Goal: Task Accomplishment & Management: Manage account settings

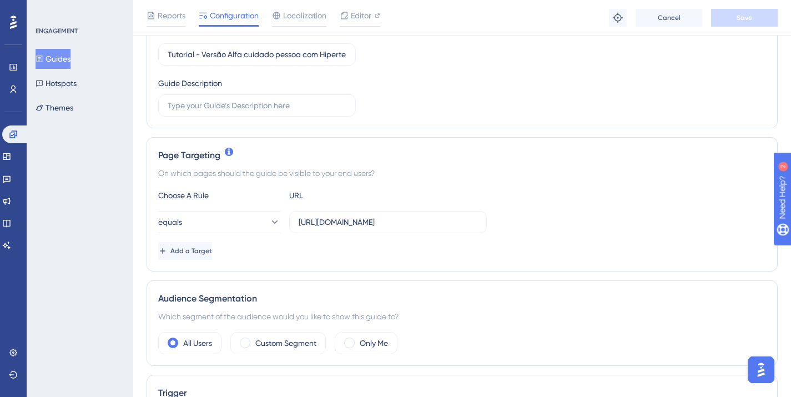
scroll to position [159, 0]
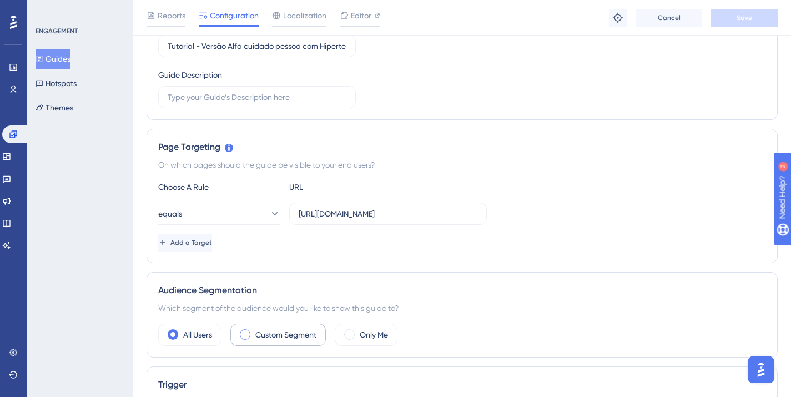
click at [289, 338] on label "Custom Segment" at bounding box center [285, 334] width 61 height 13
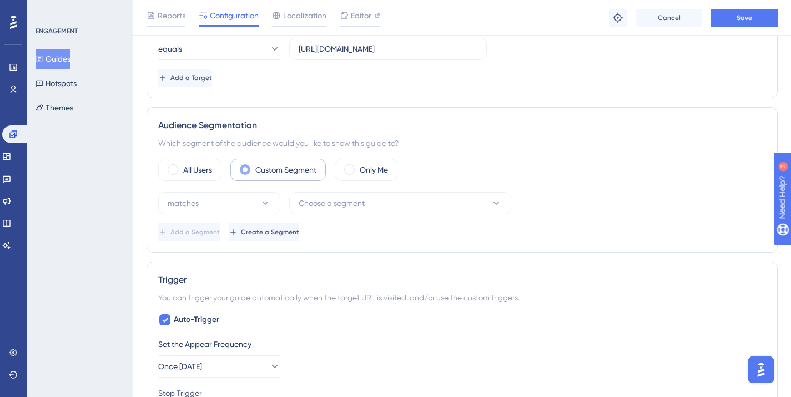
scroll to position [337, 0]
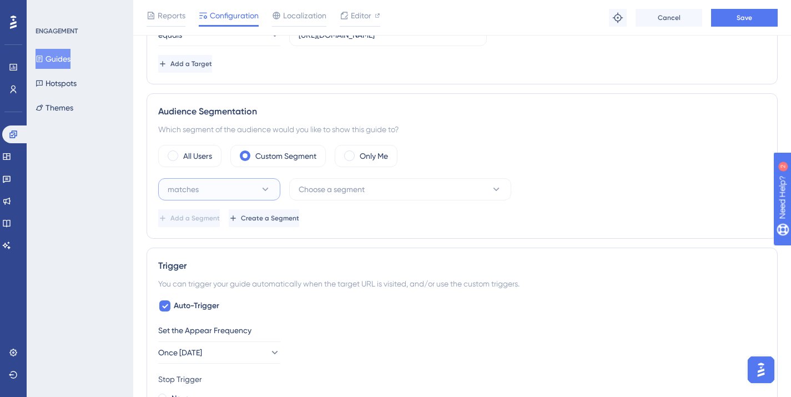
click at [251, 184] on button "matches" at bounding box center [219, 189] width 122 height 22
click at [212, 247] on span "doesn't match" at bounding box center [190, 245] width 50 height 13
click at [358, 188] on span "Choose a segment" at bounding box center [331, 189] width 66 height 13
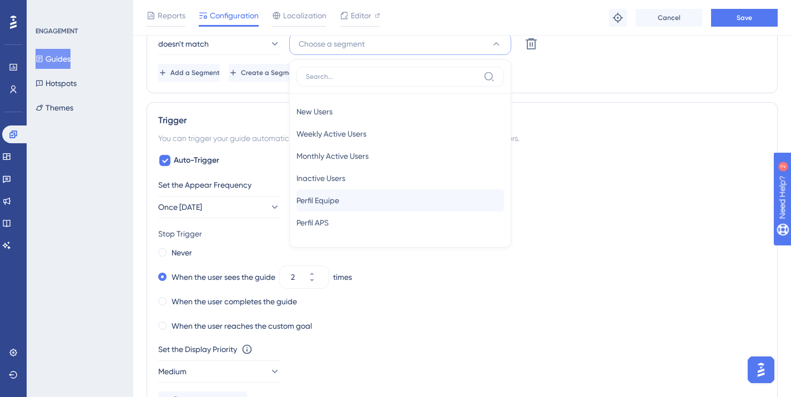
scroll to position [493, 0]
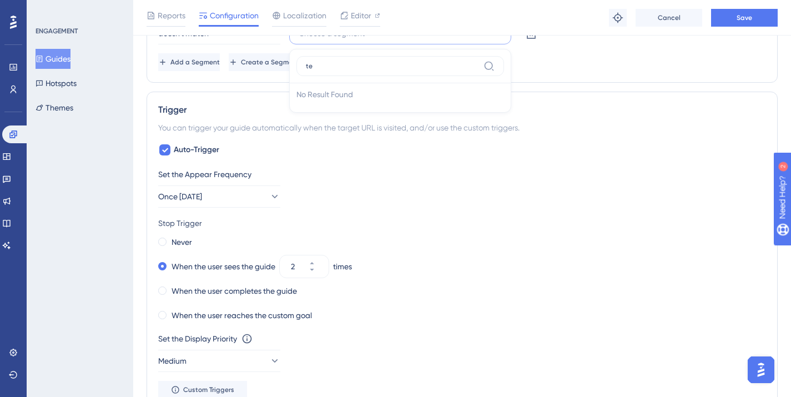
type input "t"
click at [605, 64] on div "Add a Segment Create a Segment" at bounding box center [461, 62] width 607 height 18
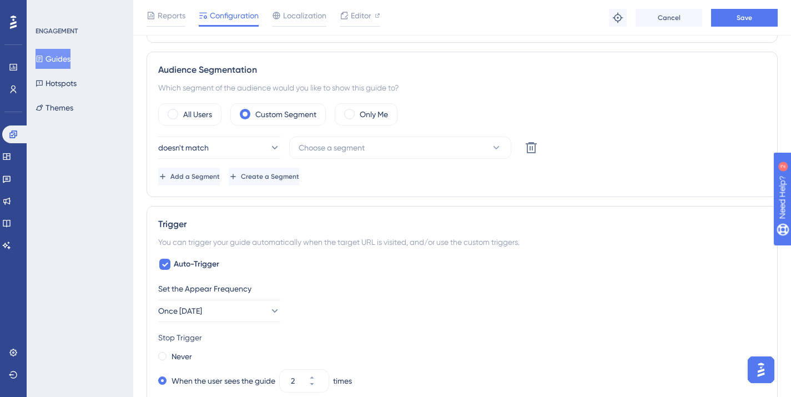
scroll to position [377, 1]
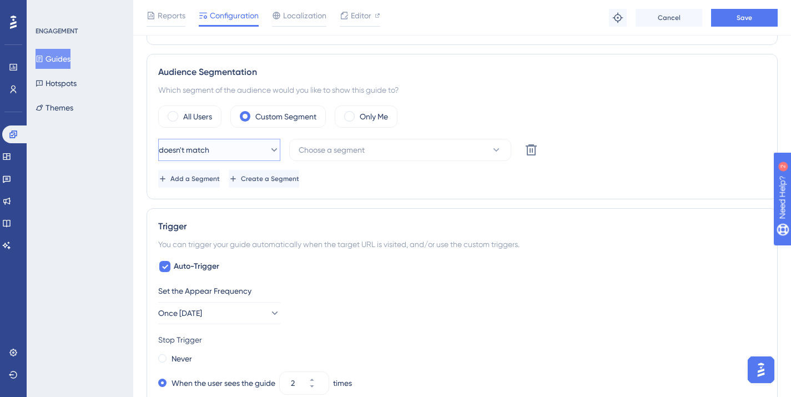
click at [212, 157] on button "doesn't match" at bounding box center [219, 150] width 122 height 22
click at [354, 145] on span "Choose a segment" at bounding box center [331, 149] width 66 height 13
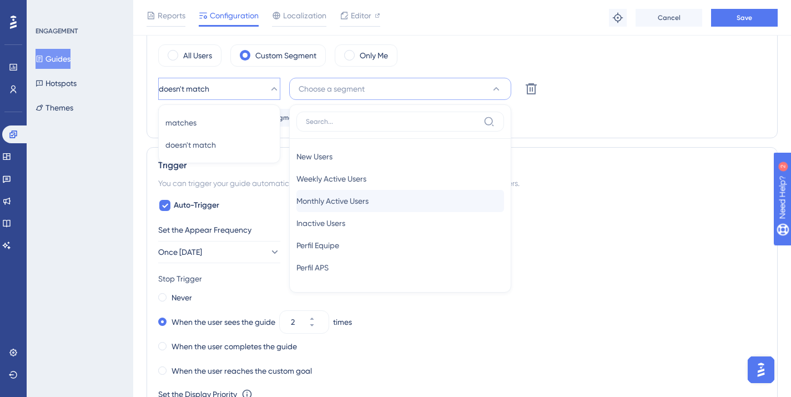
scroll to position [449, 1]
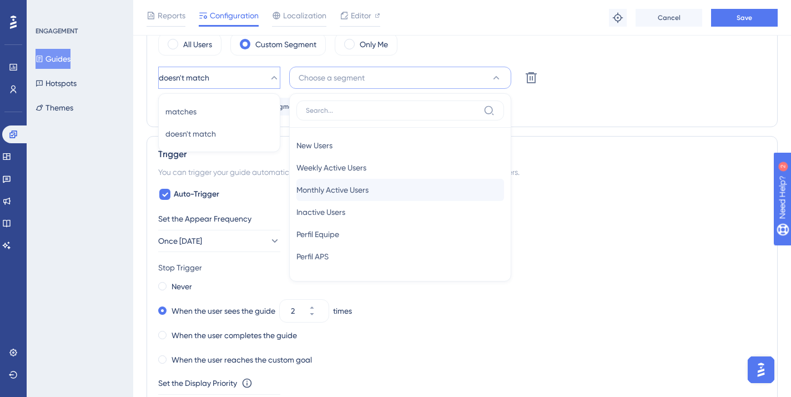
type input "p"
click at [551, 100] on div "Add a Segment Create a Segment" at bounding box center [461, 107] width 607 height 18
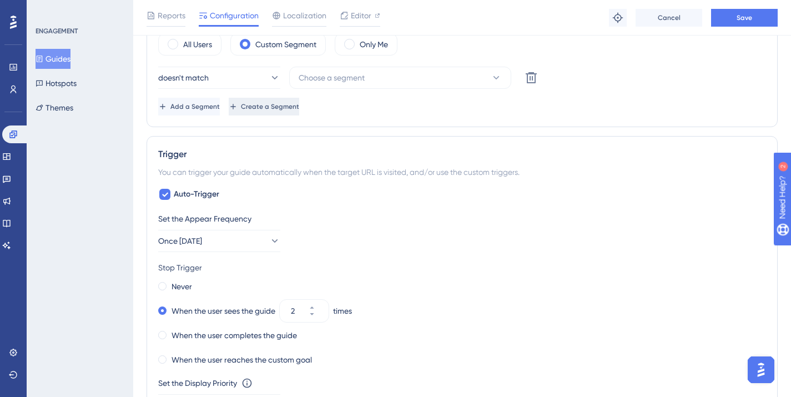
click at [237, 104] on icon at bounding box center [233, 106] width 9 height 9
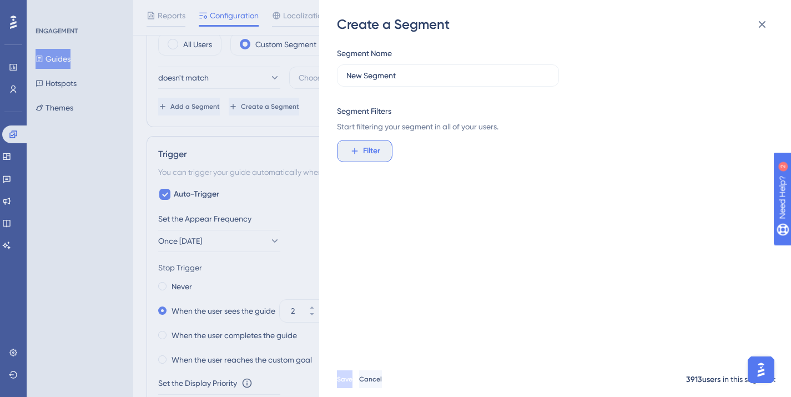
click at [357, 161] on button "Filter" at bounding box center [364, 151] width 55 height 22
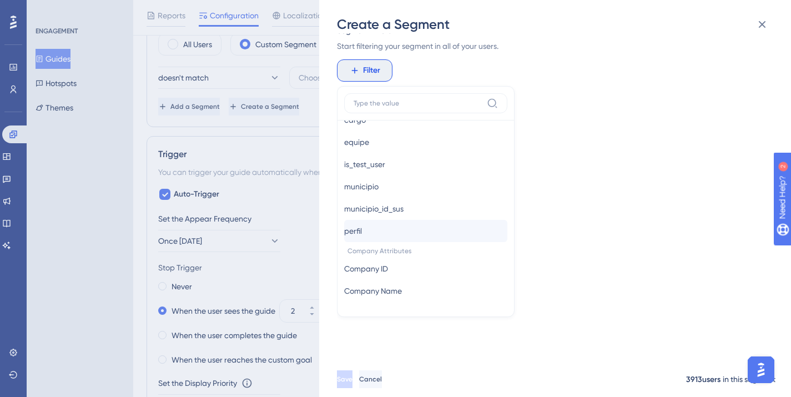
scroll to position [613, 0]
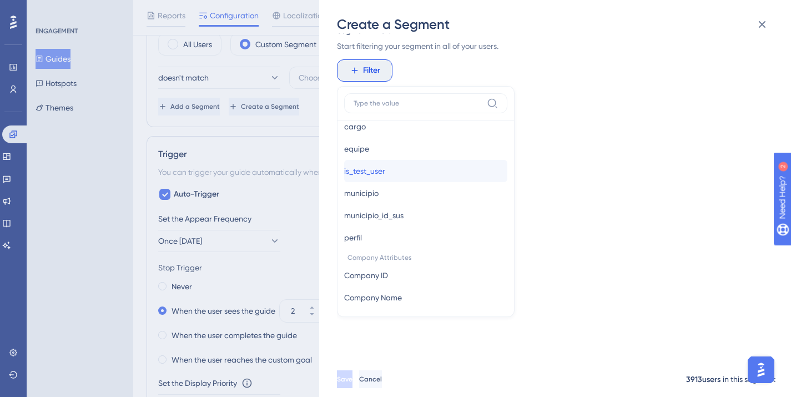
click at [385, 173] on span "is_test_user" at bounding box center [364, 170] width 41 height 13
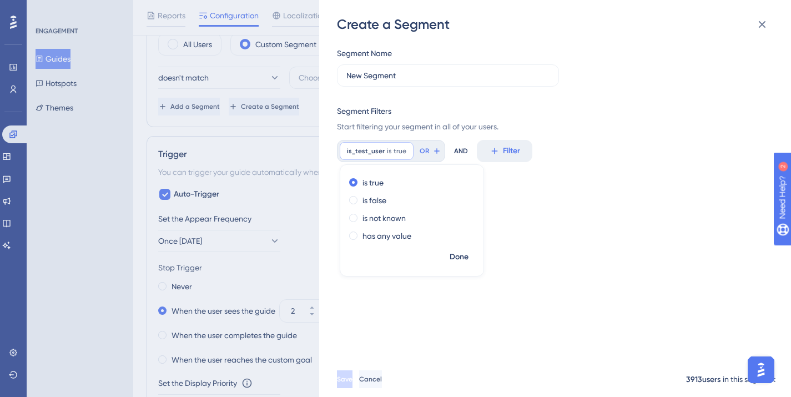
scroll to position [0, 0]
click at [369, 78] on input "New Segment" at bounding box center [447, 75] width 203 height 12
type input "Impulsers"
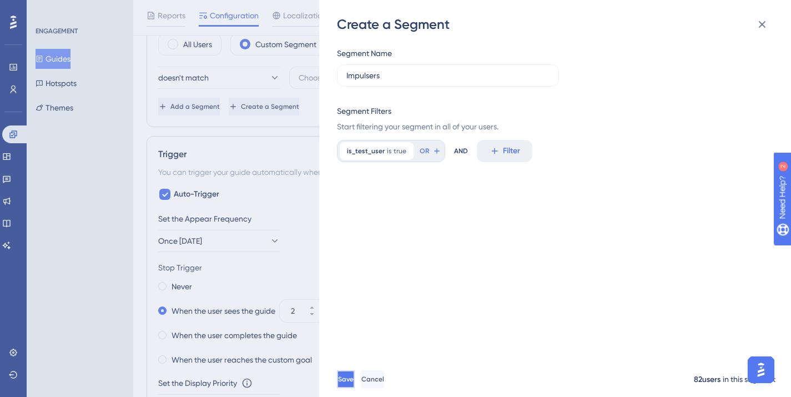
click at [353, 383] on span "Save" at bounding box center [346, 378] width 16 height 9
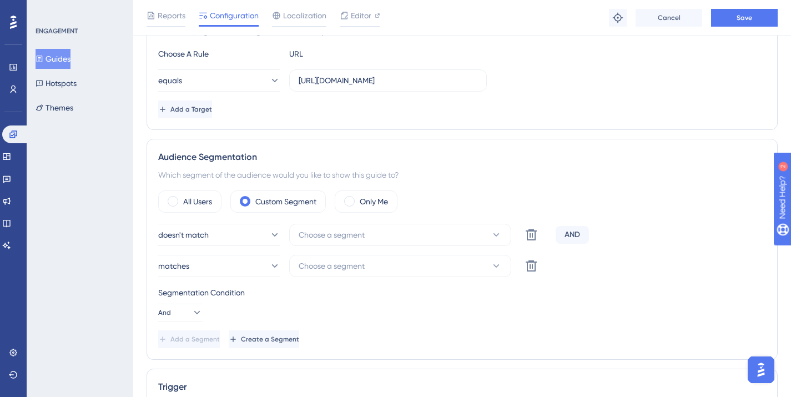
scroll to position [293, 1]
click at [414, 234] on button "Choose a segment" at bounding box center [400, 233] width 222 height 22
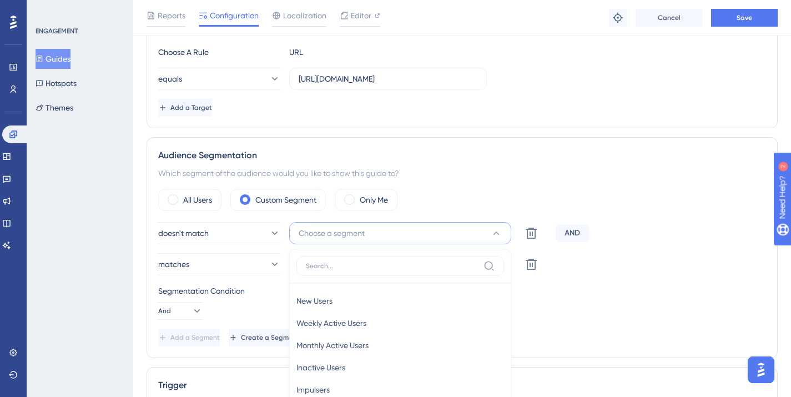
scroll to position [428, 1]
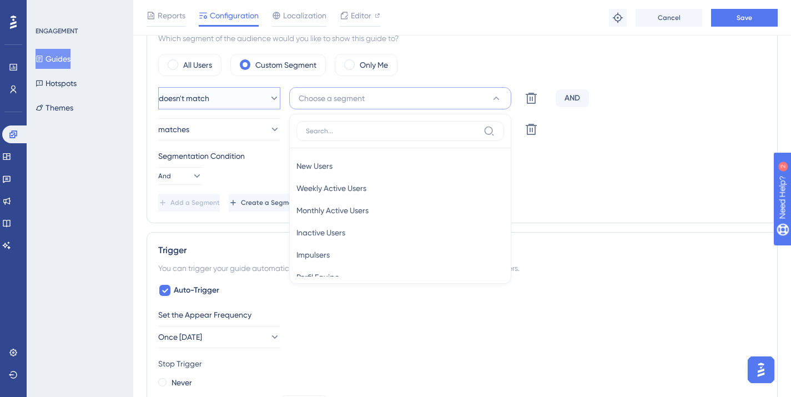
click at [225, 93] on button "doesn't match" at bounding box center [219, 98] width 122 height 22
click at [211, 125] on div "matches matches" at bounding box center [219, 132] width 108 height 22
click at [347, 103] on span "Choose a segment" at bounding box center [331, 98] width 66 height 13
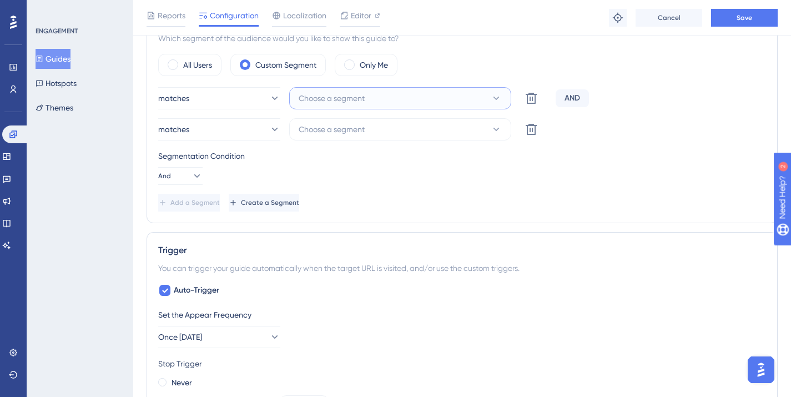
click at [347, 103] on span "Choose a segment" at bounding box center [331, 98] width 66 height 13
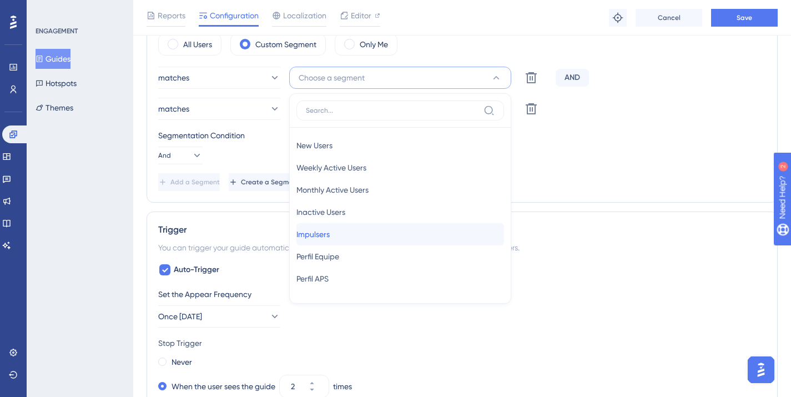
click at [316, 234] on span "Impulsers" at bounding box center [312, 233] width 33 height 13
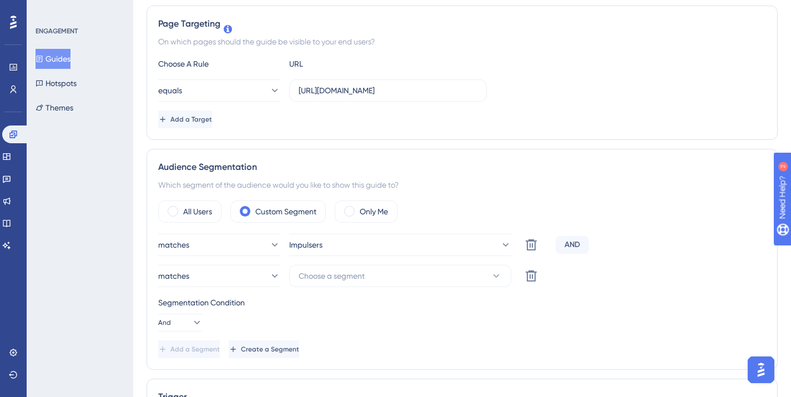
scroll to position [0, 1]
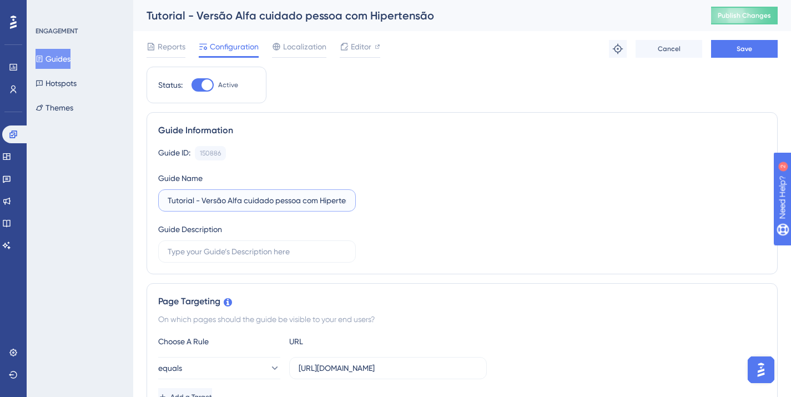
click at [171, 201] on input "Tutorial - Versão Alfa cuidado pessoa com Hipertensão" at bounding box center [257, 200] width 179 height 12
type input "[impulsers] Tutorial - Versão Alfa cuidado pessoa com Hipertensão"
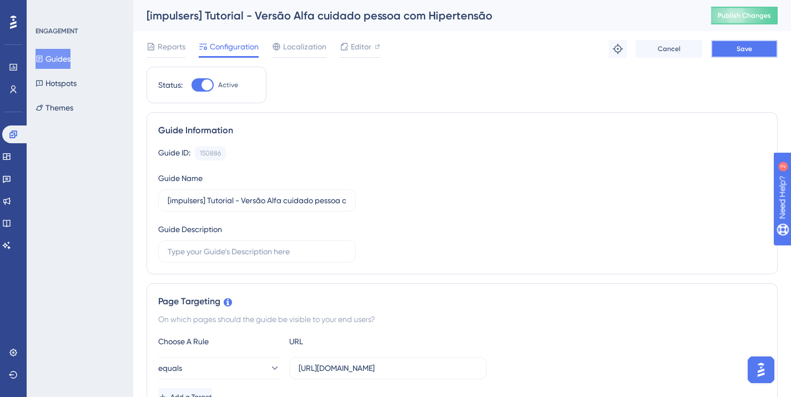
click at [745, 51] on span "Save" at bounding box center [744, 48] width 16 height 9
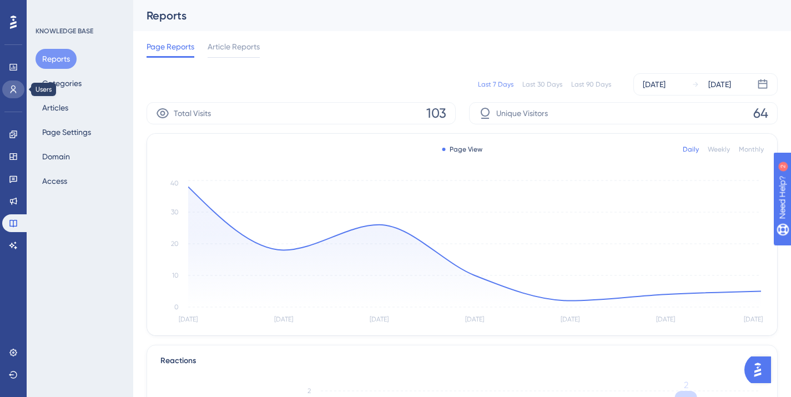
click at [18, 91] on link at bounding box center [13, 89] width 22 height 18
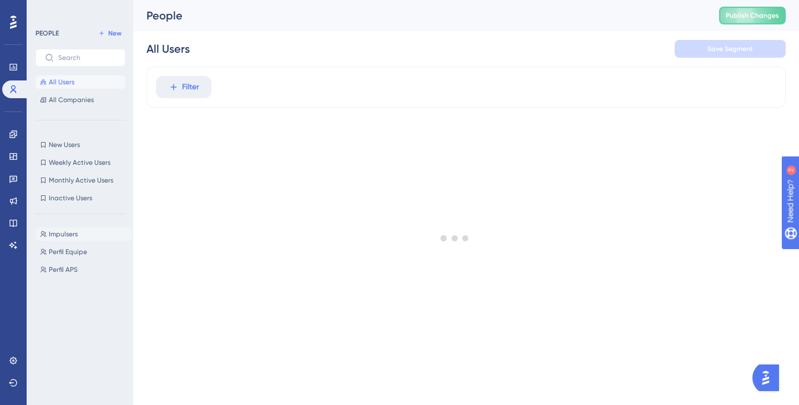
click at [73, 231] on span "Impulsers" at bounding box center [63, 234] width 29 height 9
click at [274, 87] on div at bounding box center [455, 237] width 688 height 325
click at [245, 85] on div at bounding box center [455, 237] width 688 height 325
click at [229, 49] on icon at bounding box center [226, 48] width 11 height 11
click at [217, 49] on input "Impulsers" at bounding box center [181, 49] width 70 height 16
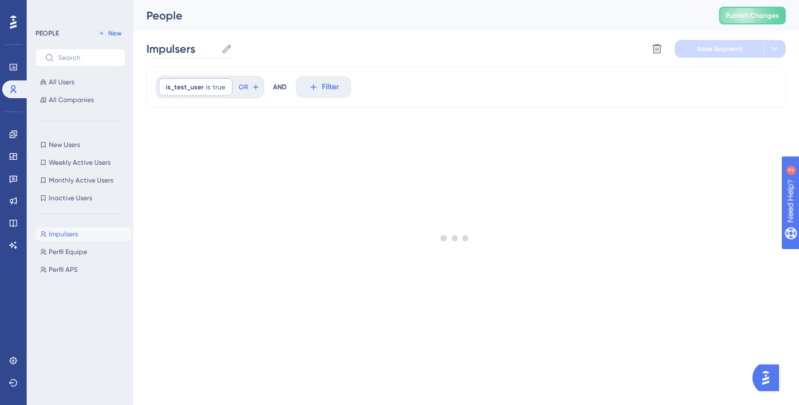
click at [228, 47] on icon at bounding box center [227, 48] width 8 height 8
click at [217, 47] on input "Impulsers" at bounding box center [181, 49] width 70 height 16
click at [215, 86] on div at bounding box center [455, 237] width 688 height 325
drag, startPoint x: 273, startPoint y: 87, endPoint x: 323, endPoint y: 87, distance: 50.5
click at [273, 87] on div at bounding box center [455, 237] width 688 height 325
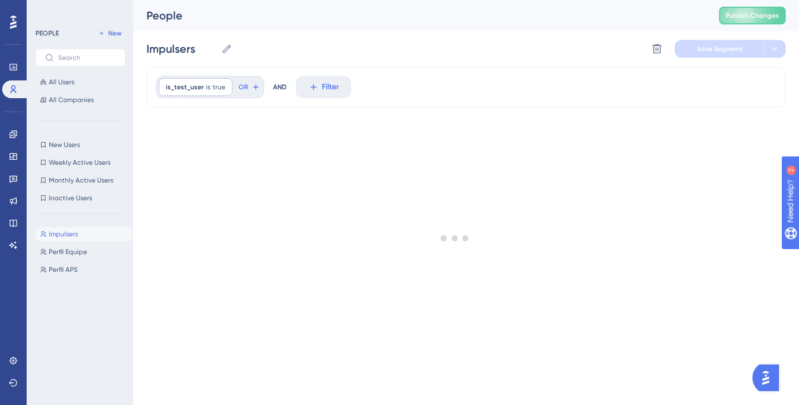
click at [330, 88] on div at bounding box center [455, 237] width 688 height 325
click at [384, 22] on div "People" at bounding box center [418, 16] width 545 height 16
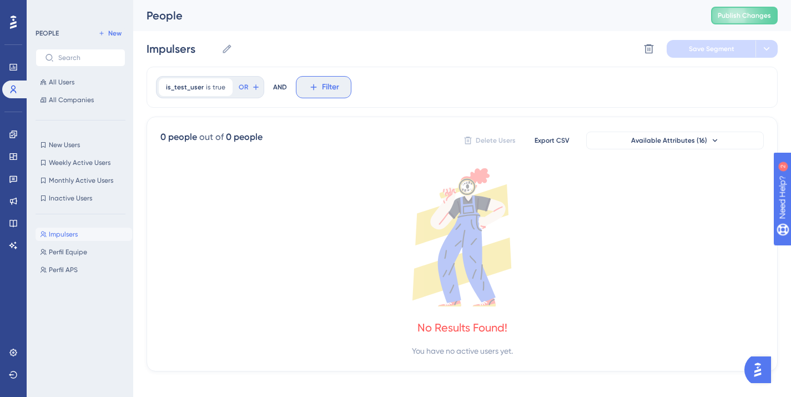
click at [325, 86] on span "Filter" at bounding box center [330, 86] width 17 height 13
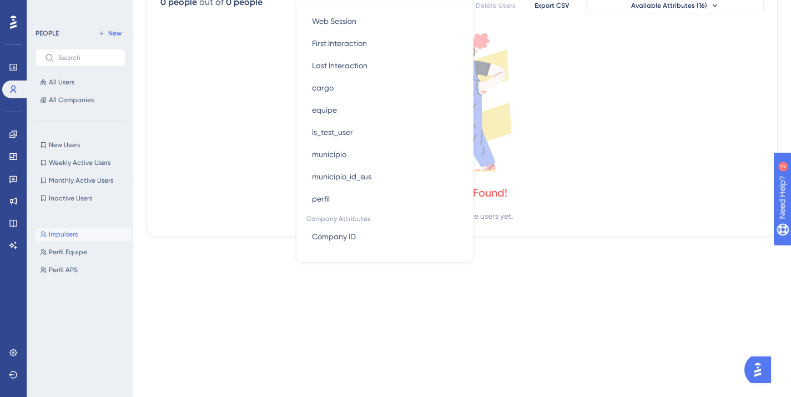
scroll to position [536, 0]
click at [358, 155] on button "municipio municipio" at bounding box center [384, 152] width 163 height 22
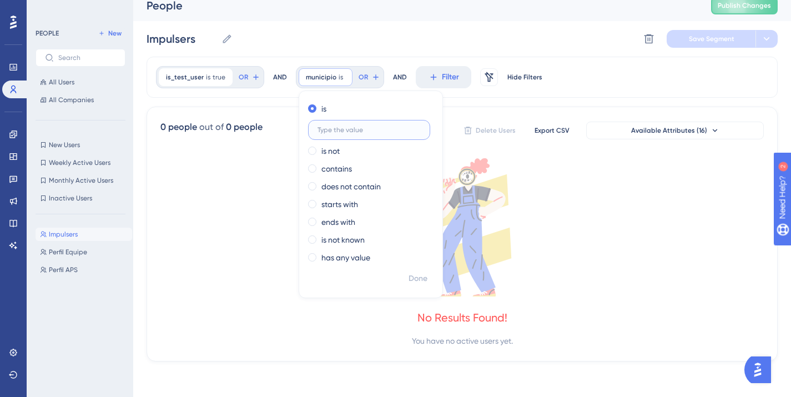
click at [371, 133] on input "text" at bounding box center [368, 130] width 103 height 8
type input "M"
paste input "Demo - Monsenhor Tabosa"
type input "Demo - Monsenhor Tabosa"
click at [414, 278] on span "Done" at bounding box center [417, 278] width 19 height 13
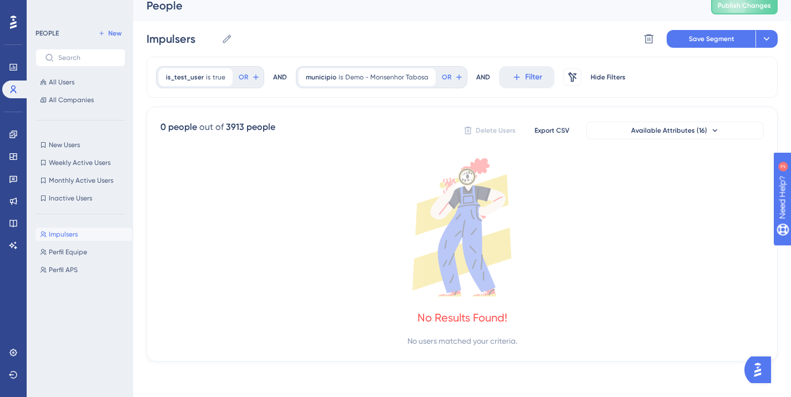
click at [278, 78] on div "AND" at bounding box center [280, 77] width 14 height 22
click at [244, 76] on span "OR" at bounding box center [243, 77] width 9 height 9
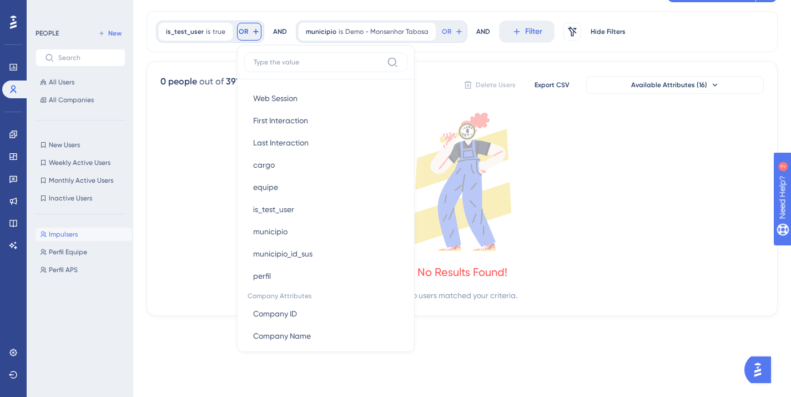
scroll to position [539, 0]
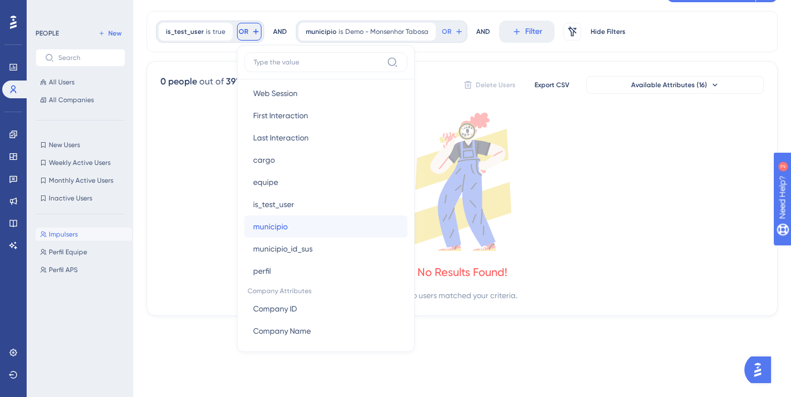
click at [273, 226] on span "municipio" at bounding box center [270, 226] width 34 height 13
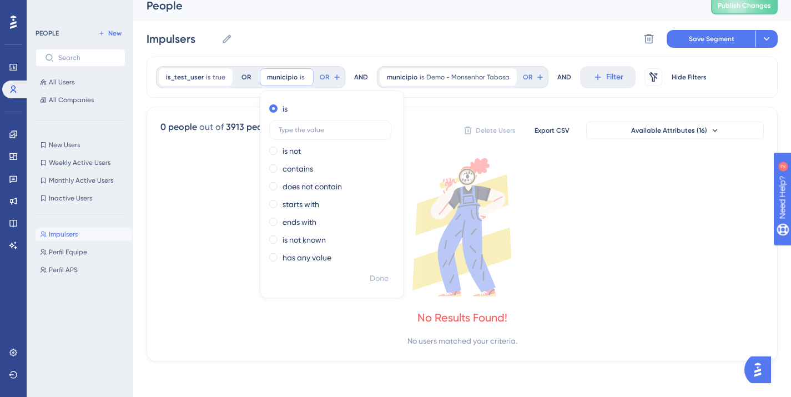
scroll to position [10, 0]
click at [450, 75] on span "Demo - Monsenhor Tabosa" at bounding box center [467, 77] width 83 height 9
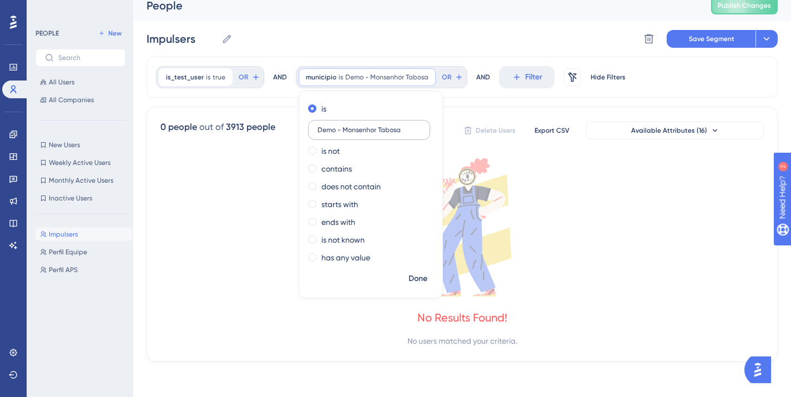
click at [363, 131] on input "Demo - Monsenhor Tabosa" at bounding box center [368, 130] width 103 height 8
click at [521, 103] on div "is_test_user is true true Remove OR AND municipio is Remove is is not contains …" at bounding box center [461, 209] width 631 height 305
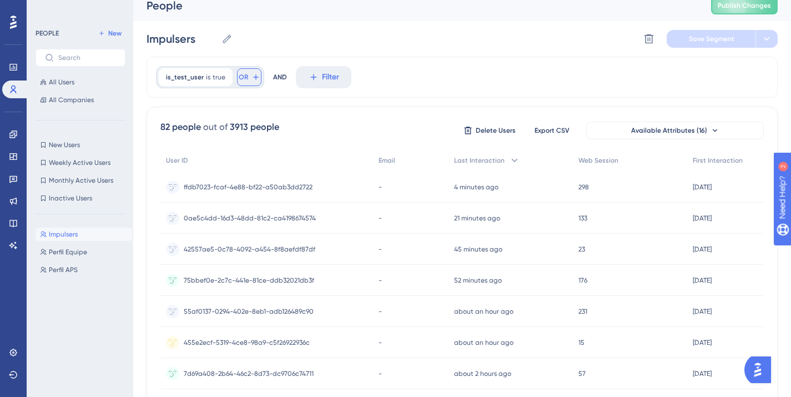
click at [247, 75] on button "OR" at bounding box center [249, 77] width 24 height 18
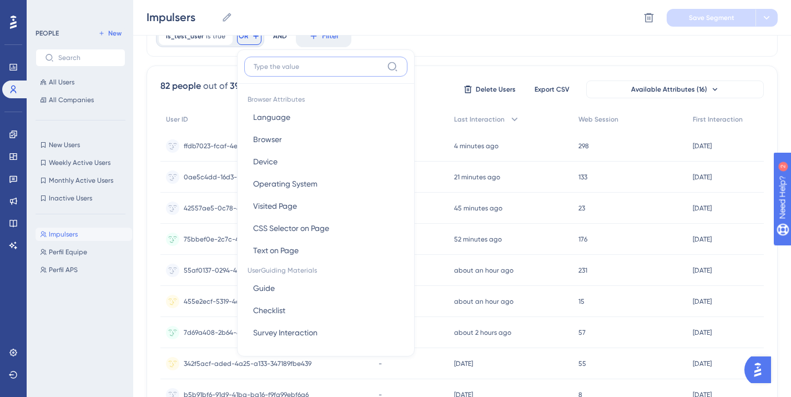
paste input "Demo - Monsenhor Tabosa"
type input "Demo - Monsenhor Tabosa"
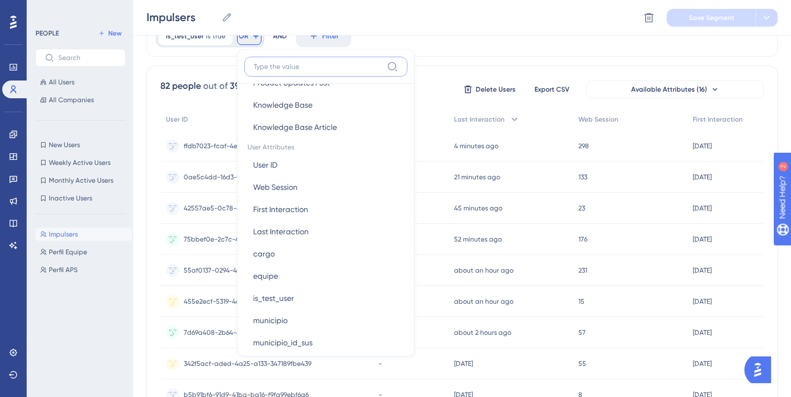
scroll to position [452, 0]
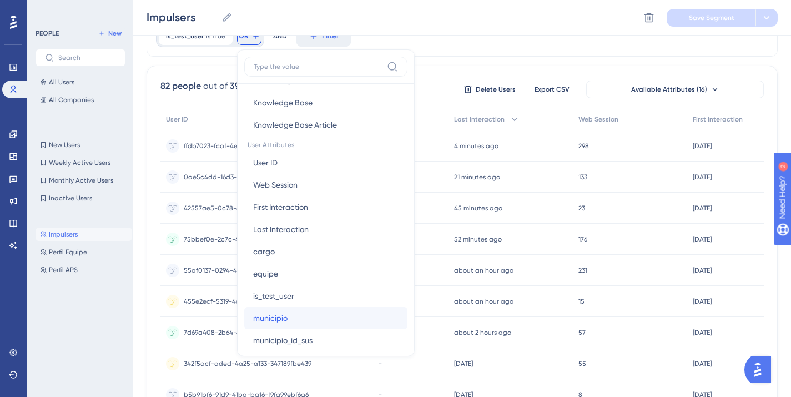
click at [290, 312] on button "municipio municipio" at bounding box center [325, 318] width 163 height 22
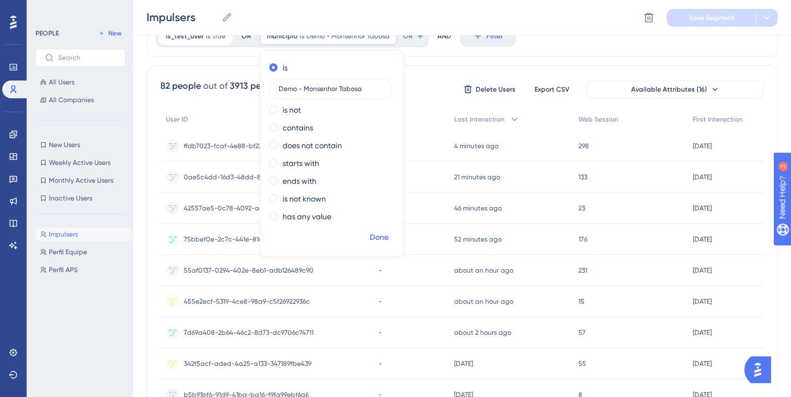
type input "Demo - Monsenhor Tabosa"
click at [373, 232] on span "Done" at bounding box center [378, 237] width 19 height 13
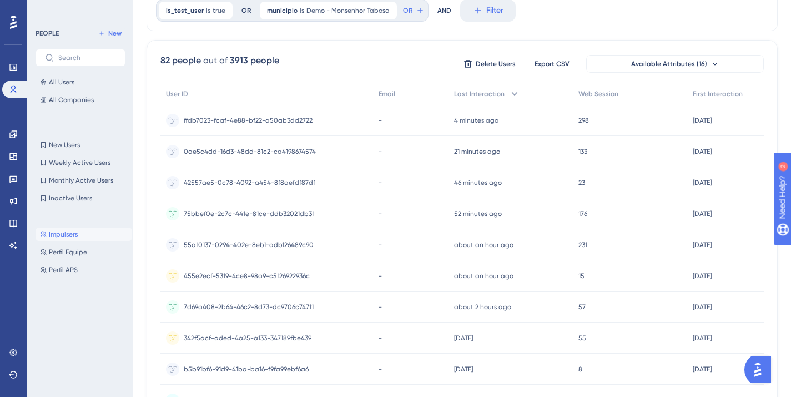
scroll to position [0, 0]
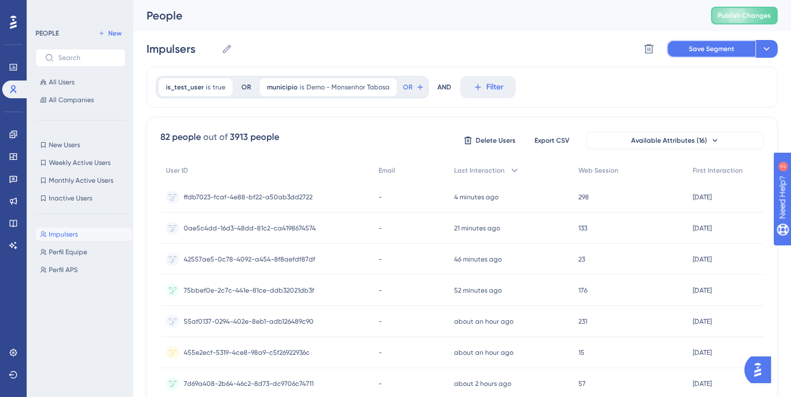
click at [697, 51] on span "Save Segment" at bounding box center [710, 48] width 45 height 9
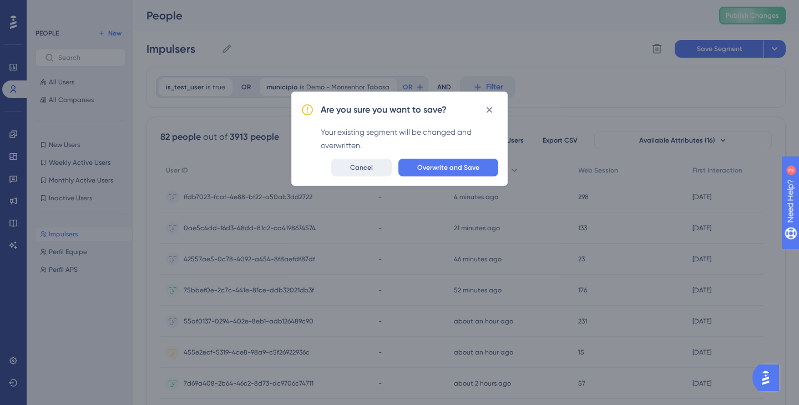
click at [359, 170] on span "Cancel" at bounding box center [361, 167] width 23 height 9
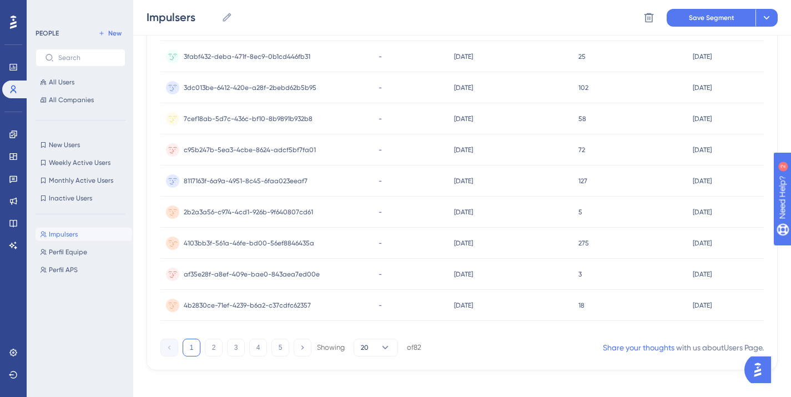
scroll to position [495, 0]
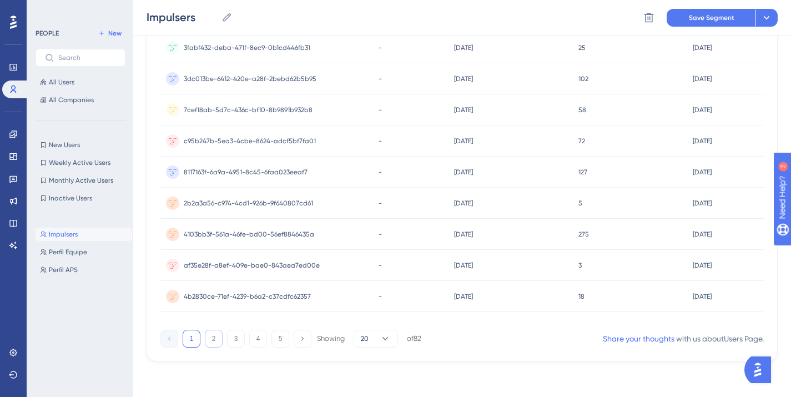
click at [208, 341] on button "2" at bounding box center [214, 339] width 18 height 18
click at [262, 336] on button "4" at bounding box center [258, 339] width 18 height 18
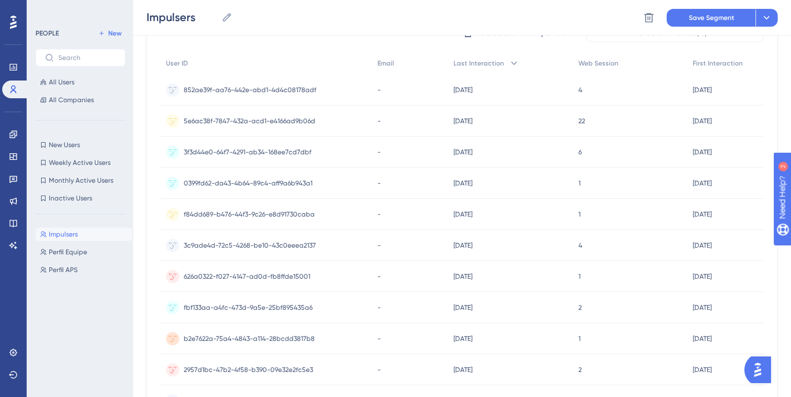
scroll to position [0, 0]
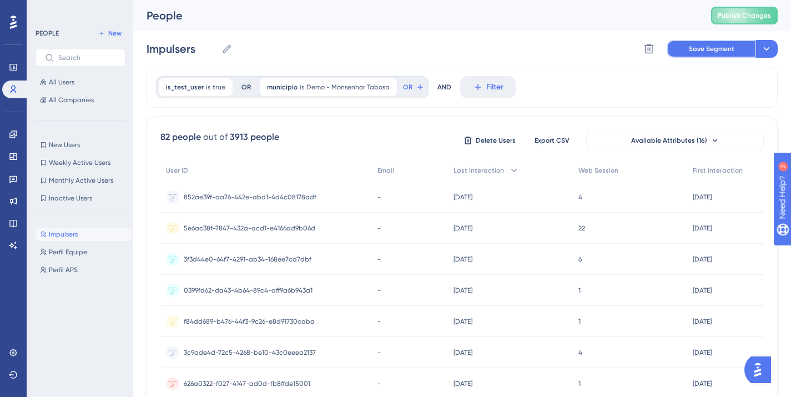
click at [714, 51] on span "Save Segment" at bounding box center [710, 48] width 45 height 9
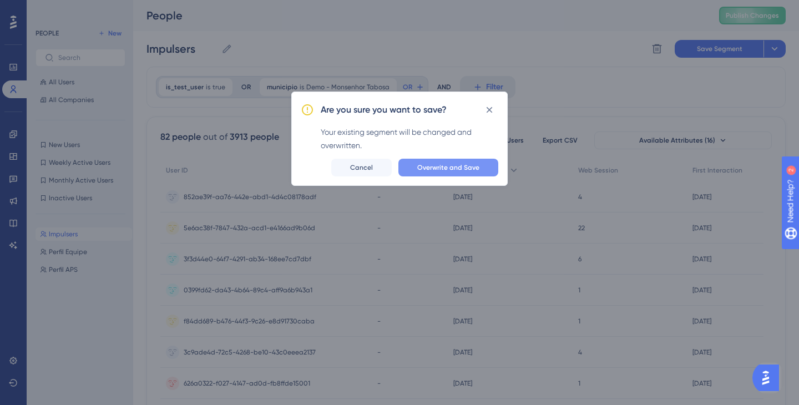
click at [454, 160] on button "Overwrite and Save" at bounding box center [448, 168] width 100 height 18
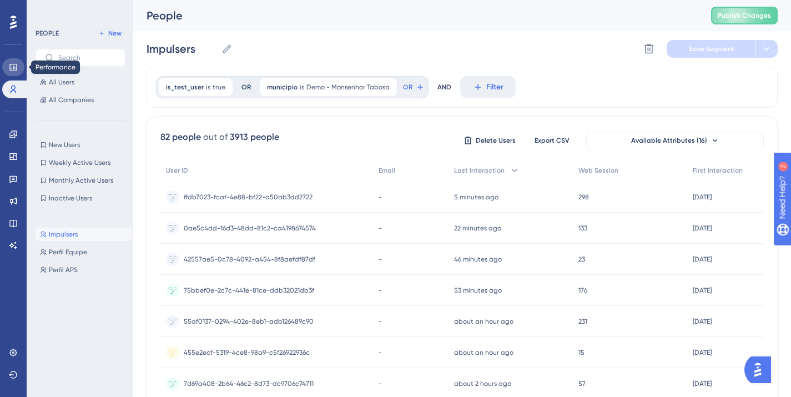
click at [12, 72] on link at bounding box center [13, 67] width 22 height 18
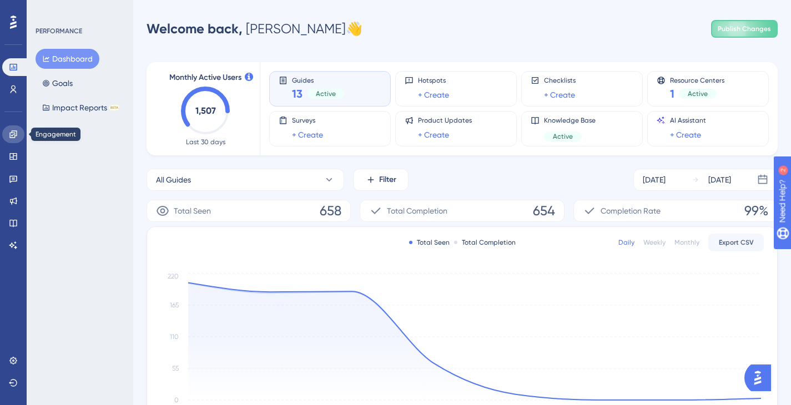
click at [13, 135] on icon at bounding box center [13, 134] width 9 height 9
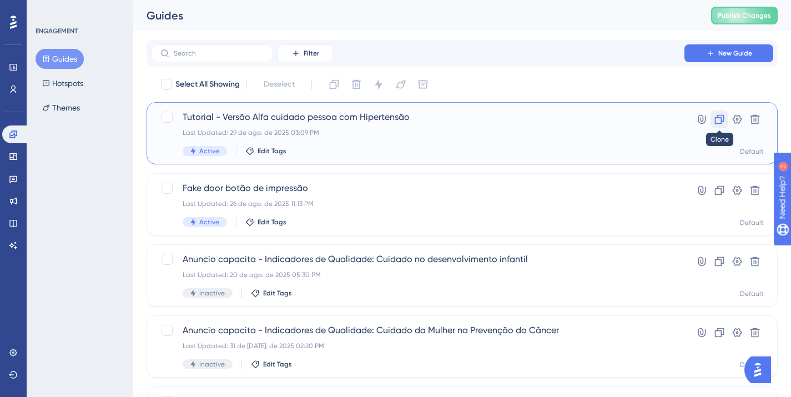
click at [719, 121] on icon at bounding box center [718, 119] width 11 height 11
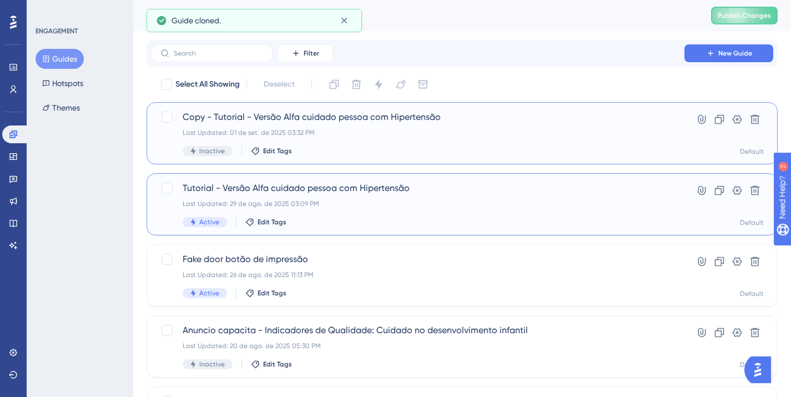
click at [298, 188] on span "Tutorial - Versão Alfa cuidado pessoa com Hipertensão" at bounding box center [418, 187] width 470 height 13
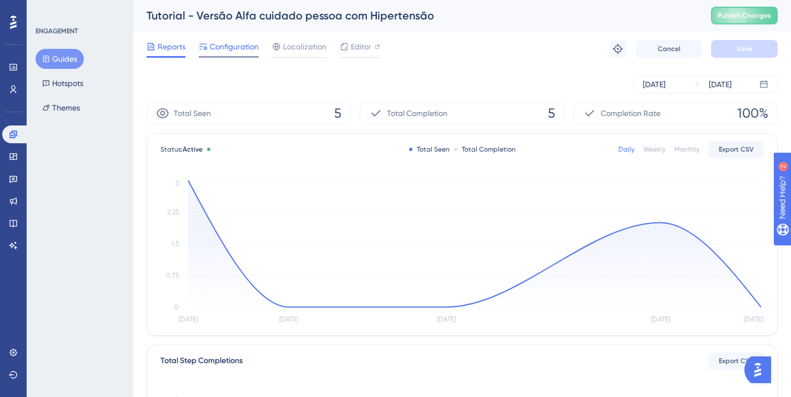
click at [232, 49] on span "Configuration" at bounding box center [234, 46] width 49 height 13
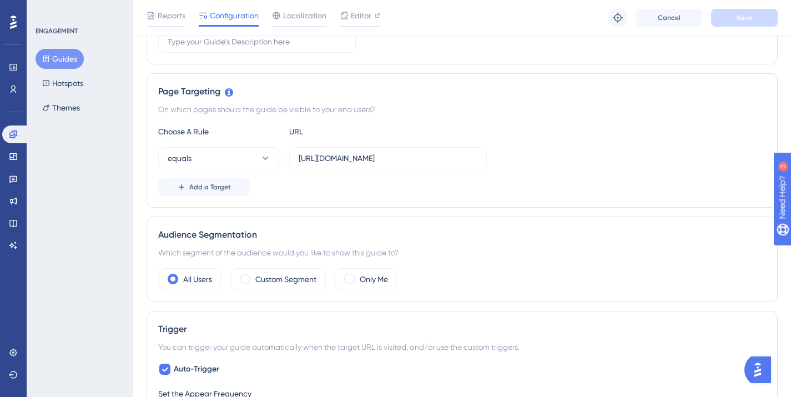
scroll to position [271, 0]
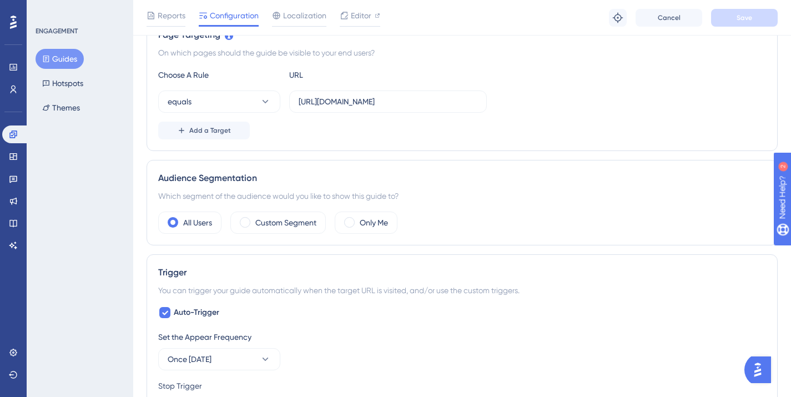
click at [286, 223] on label "Custom Segment" at bounding box center [285, 222] width 61 height 13
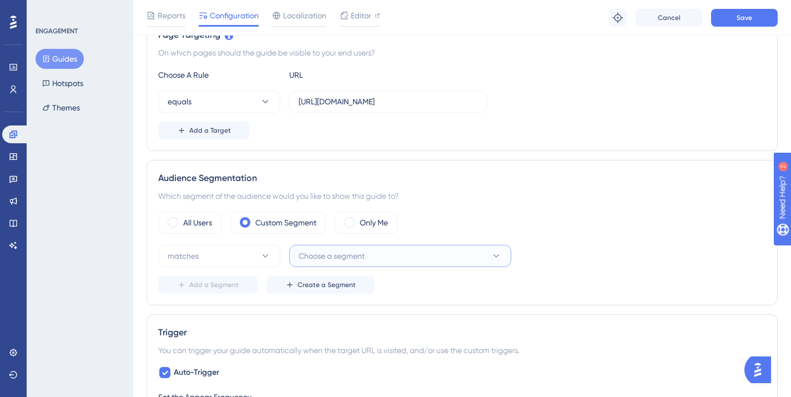
click at [358, 248] on button "Choose a segment" at bounding box center [400, 256] width 222 height 22
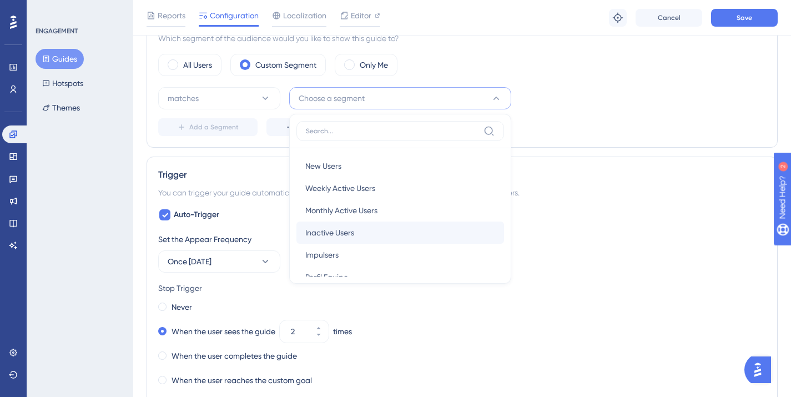
scroll to position [40, 0]
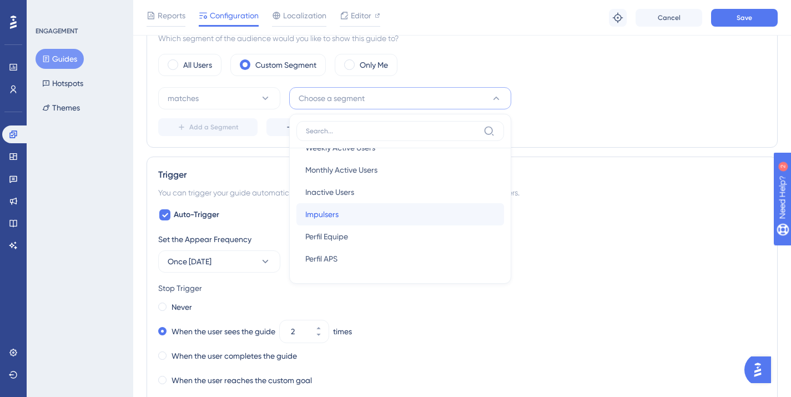
click at [344, 217] on div "Impulsers Impulsers" at bounding box center [400, 214] width 190 height 22
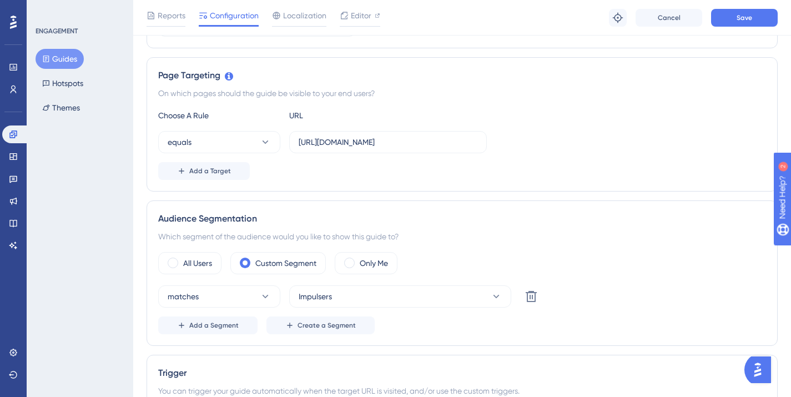
scroll to position [217, 0]
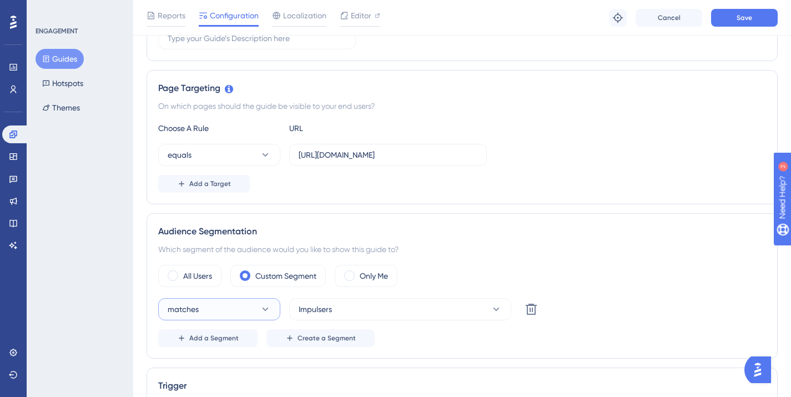
click at [213, 313] on button "matches" at bounding box center [219, 309] width 122 height 22
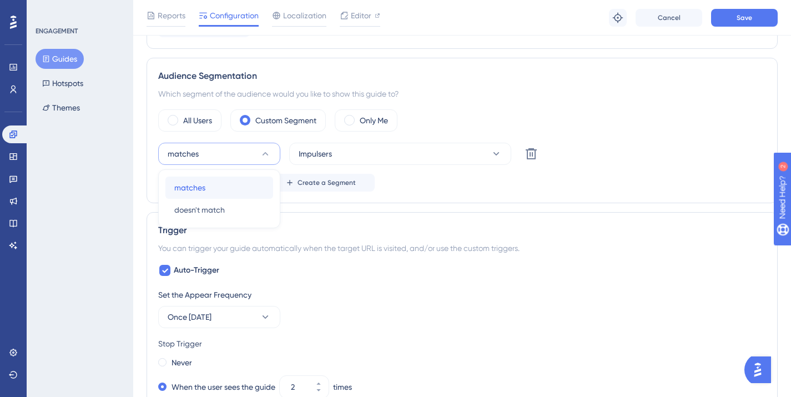
click at [220, 190] on div "matches matches" at bounding box center [219, 187] width 90 height 22
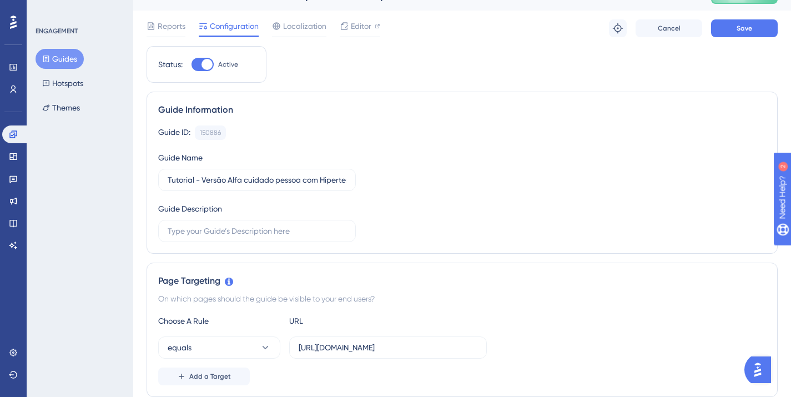
scroll to position [0, 0]
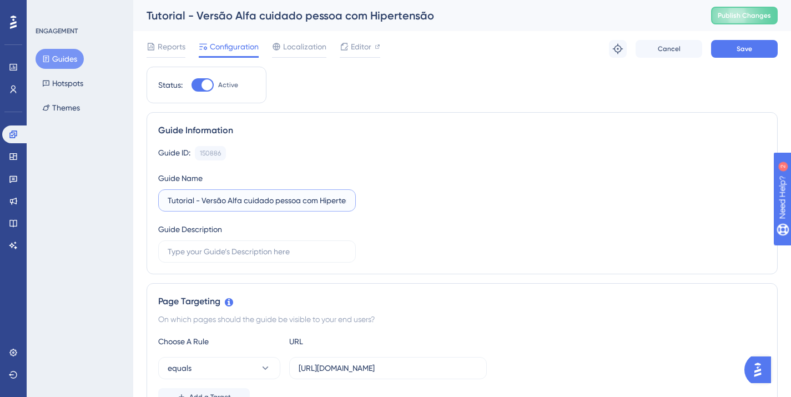
click at [186, 200] on input "Tutorial - Versão Alfa cuidado pessoa com Hipertensão" at bounding box center [257, 200] width 179 height 12
type input "[IMPULSERS] Tutorial - Versão Alfa cuidado pessoa com Hipertensão"
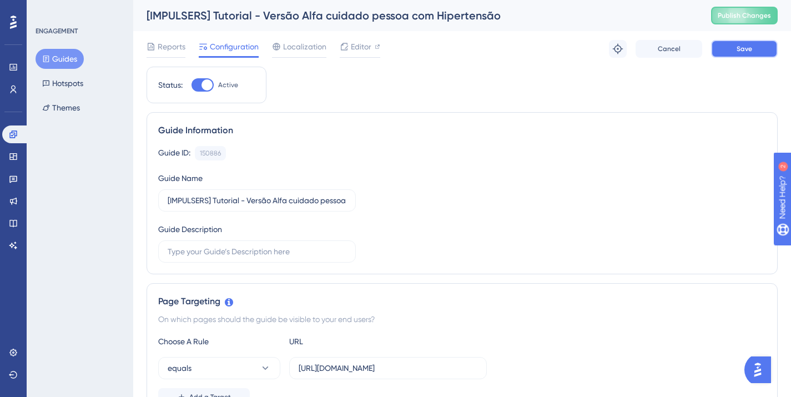
click at [736, 48] on span "Save" at bounding box center [744, 48] width 16 height 9
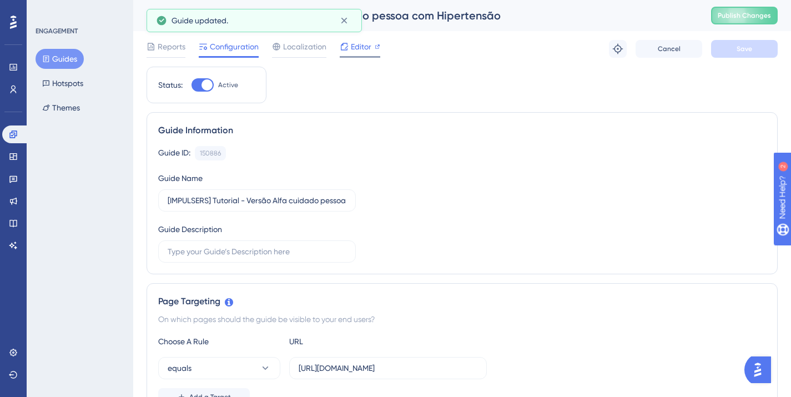
click at [366, 42] on span "Editor" at bounding box center [361, 46] width 21 height 13
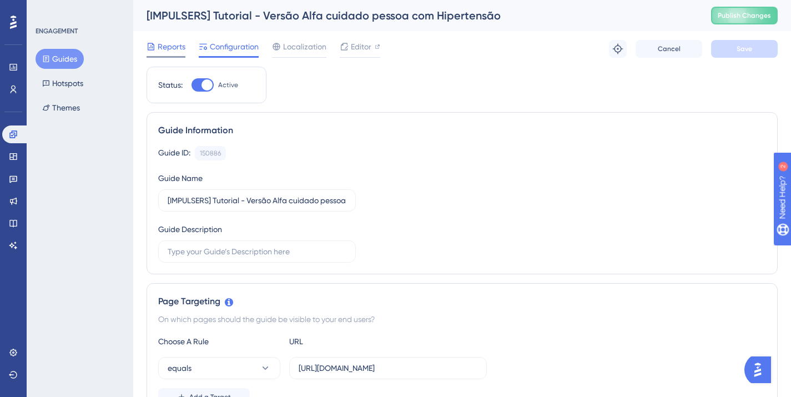
click at [167, 46] on span "Reports" at bounding box center [172, 46] width 28 height 13
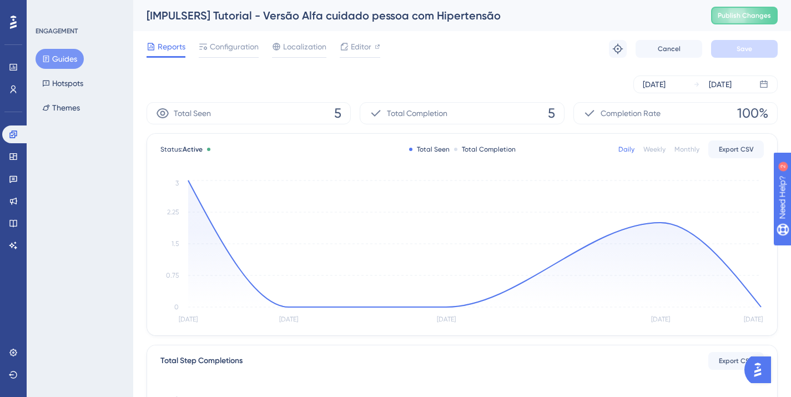
click at [57, 59] on button "Guides" at bounding box center [60, 59] width 48 height 20
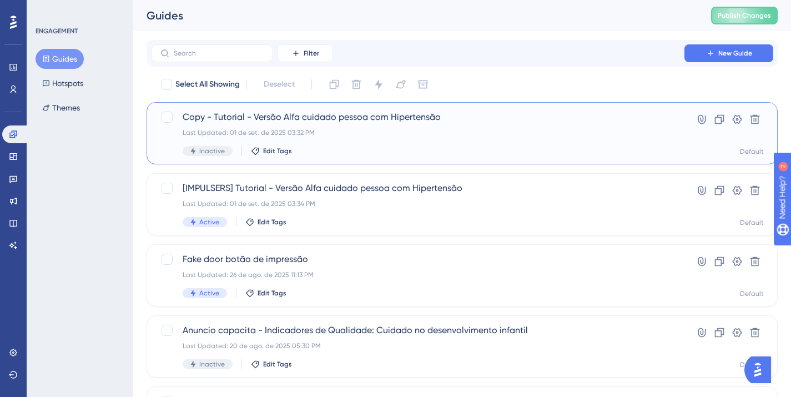
click at [388, 149] on div "Inactive Edit Tags" at bounding box center [418, 151] width 470 height 10
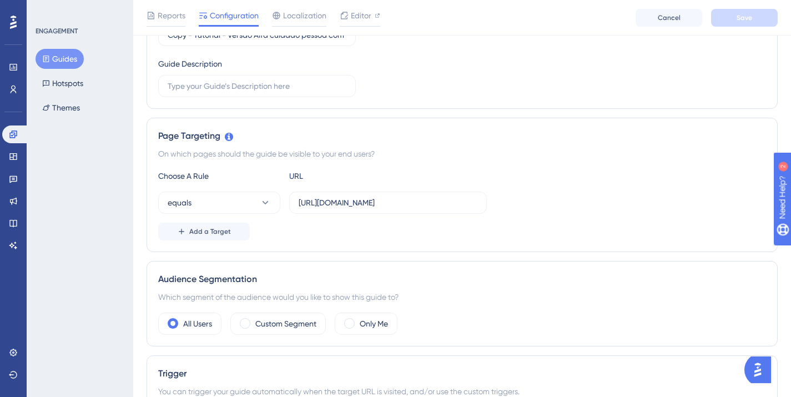
scroll to position [244, 0]
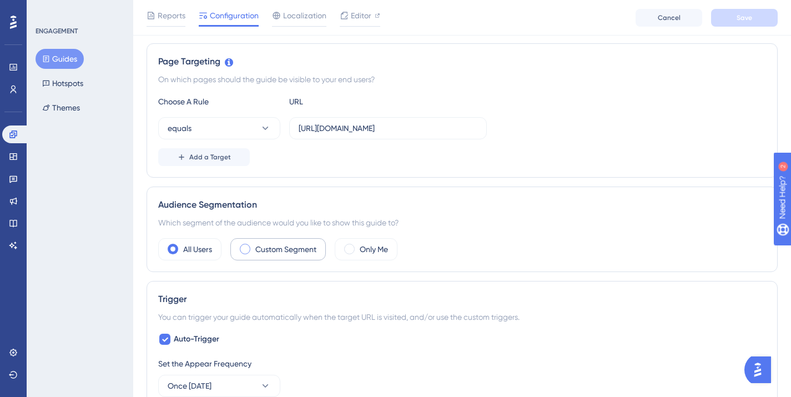
click at [278, 253] on label "Custom Segment" at bounding box center [285, 248] width 61 height 13
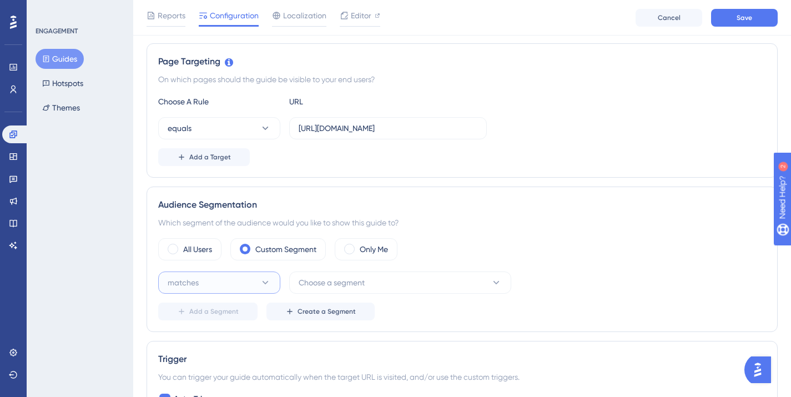
click at [212, 283] on button "matches" at bounding box center [219, 282] width 122 height 22
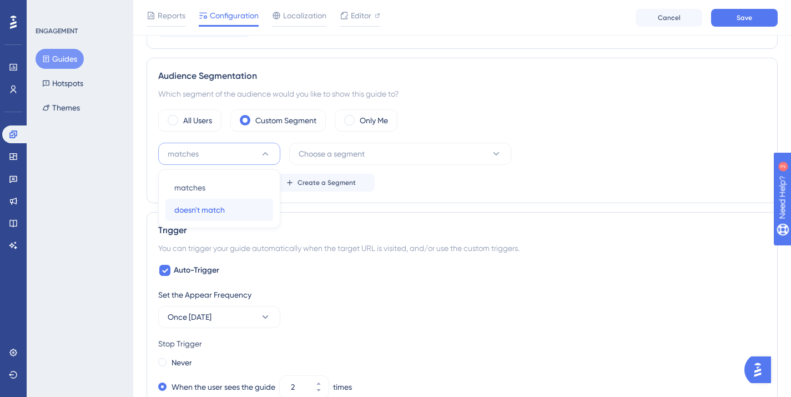
click at [215, 213] on span "doesn't match" at bounding box center [199, 209] width 50 height 13
click at [340, 155] on span "Choose a segment" at bounding box center [331, 153] width 66 height 13
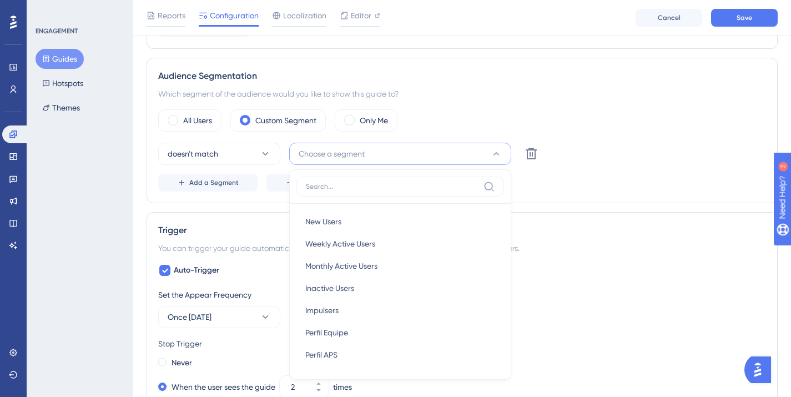
scroll to position [447, 0]
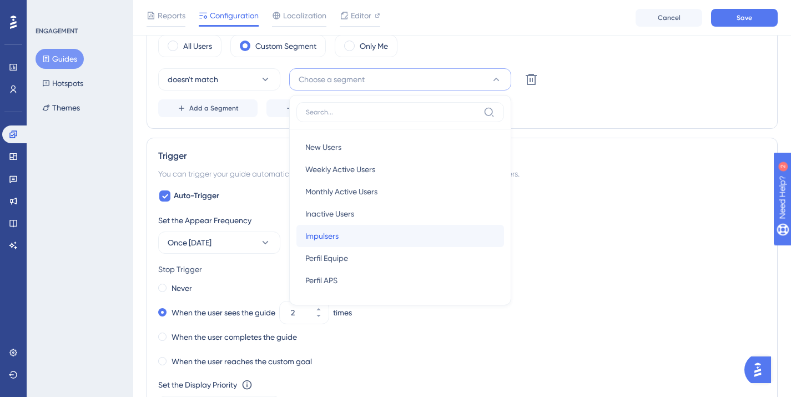
click at [359, 242] on div "Impulsers Impulsers" at bounding box center [400, 236] width 190 height 22
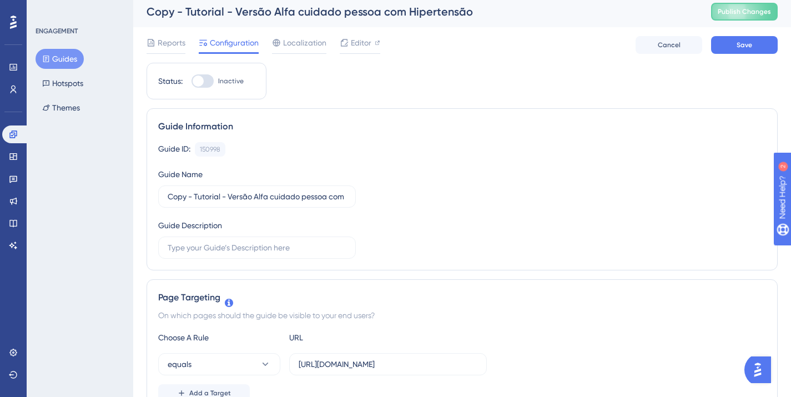
scroll to position [0, 0]
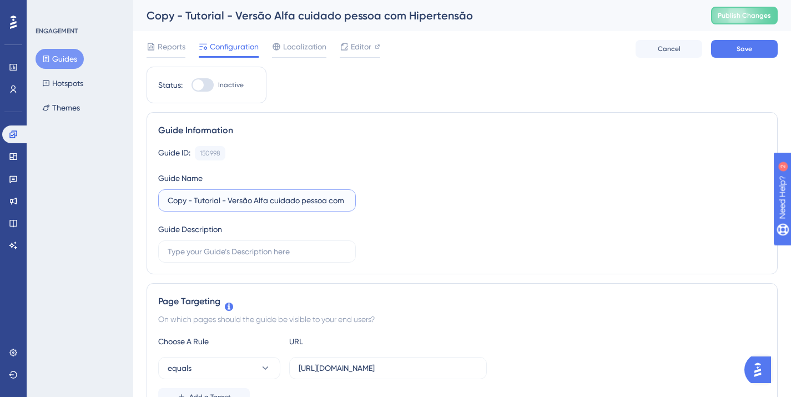
click at [189, 204] on input "Copy - Tutorial - Versão Alfa cuidado pessoa com Hipertensão" at bounding box center [257, 200] width 179 height 12
drag, startPoint x: 193, startPoint y: 201, endPoint x: 113, endPoint y: 200, distance: 79.3
type input "[MUNICIPIOS] Tutorial - Versão Alfa cuidado pessoa com Hipertensão"
click at [272, 168] on div "Guide ID: 150998 Copy Guide Name [MUNICIPIOS] Tutorial - Versão Alfa cuidado pe…" at bounding box center [461, 204] width 607 height 116
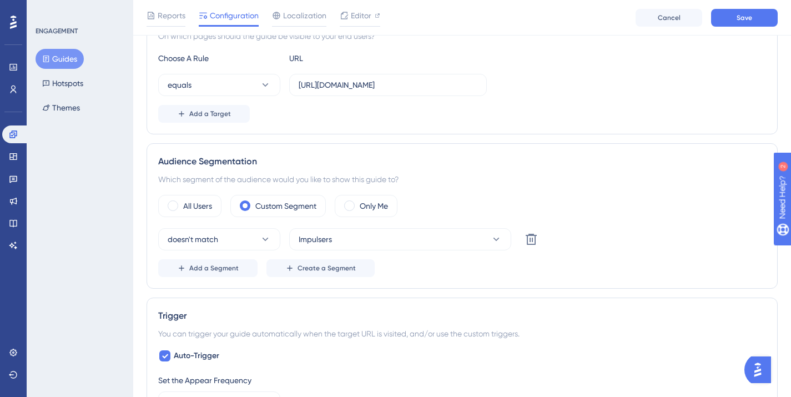
scroll to position [288, 0]
click at [748, 20] on span "Save" at bounding box center [744, 17] width 16 height 9
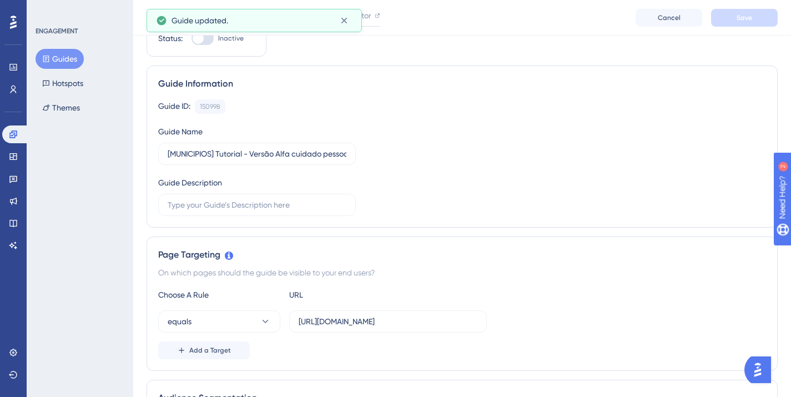
scroll to position [0, 0]
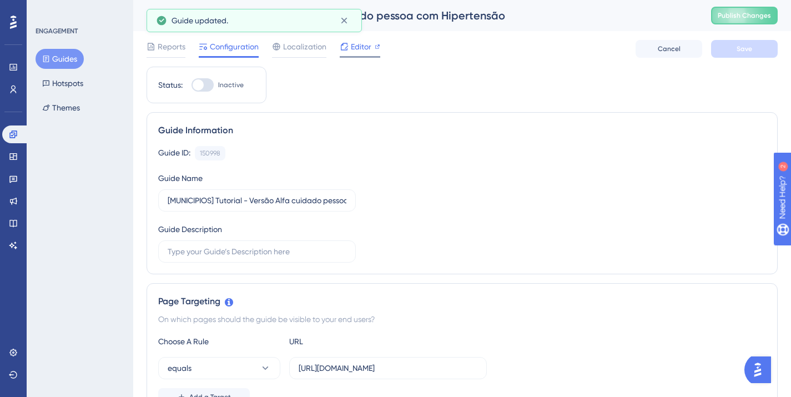
click at [364, 47] on span "Editor" at bounding box center [361, 46] width 21 height 13
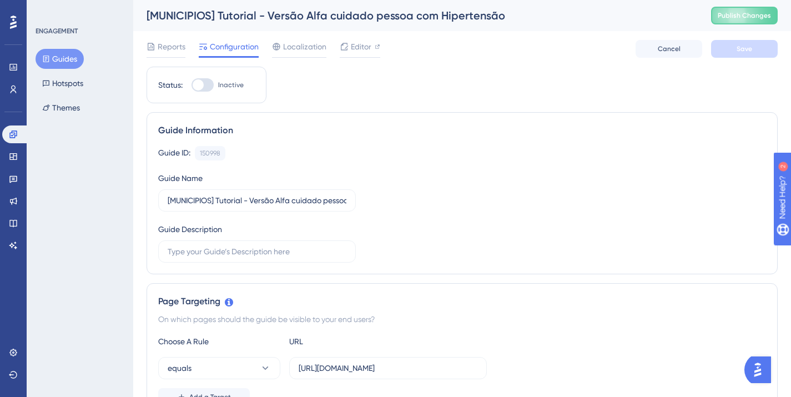
click at [202, 86] on div at bounding box center [198, 84] width 11 height 11
click at [191, 85] on input "Inactive" at bounding box center [191, 85] width 1 height 1
checkbox input "true"
click at [732, 48] on button "Save" at bounding box center [744, 49] width 67 height 18
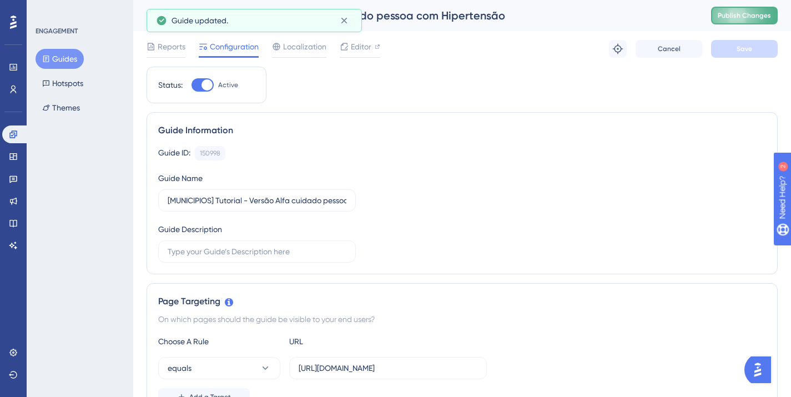
click at [759, 14] on span "Publish Changes" at bounding box center [743, 15] width 53 height 9
